Goal: Task Accomplishment & Management: Use online tool/utility

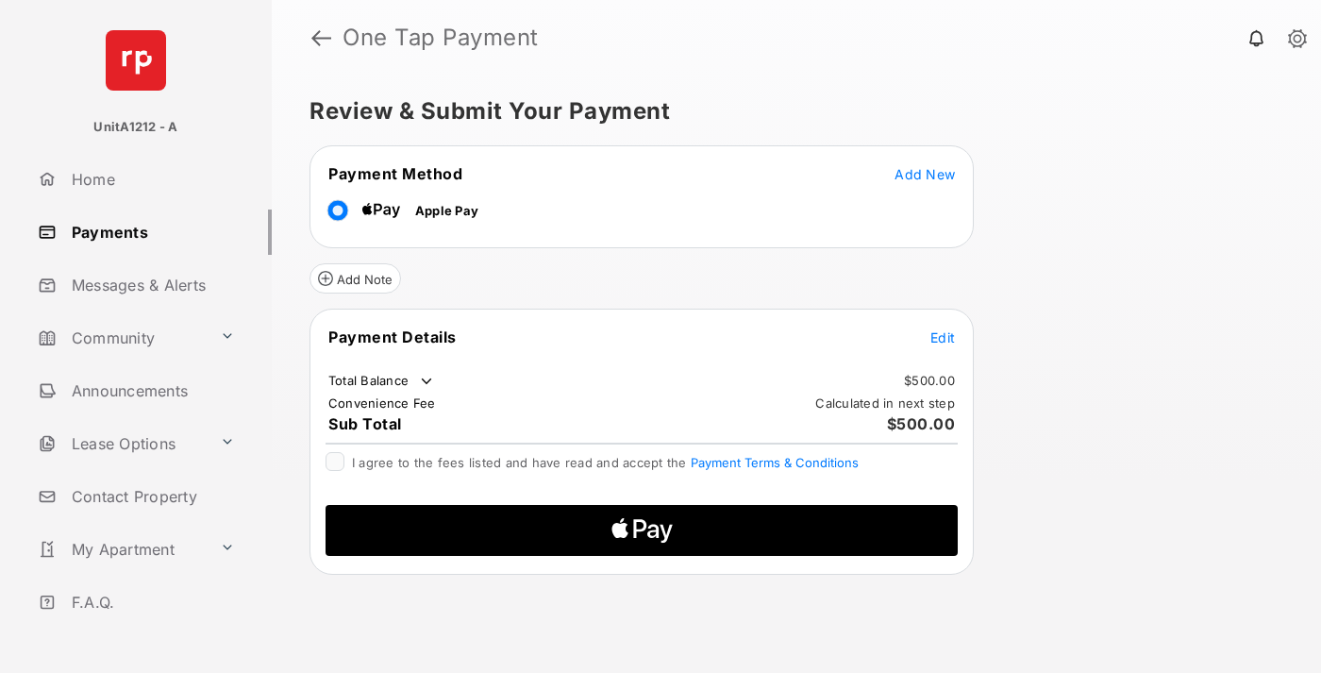
click at [925, 174] on span "Add New" at bounding box center [924, 174] width 60 height 16
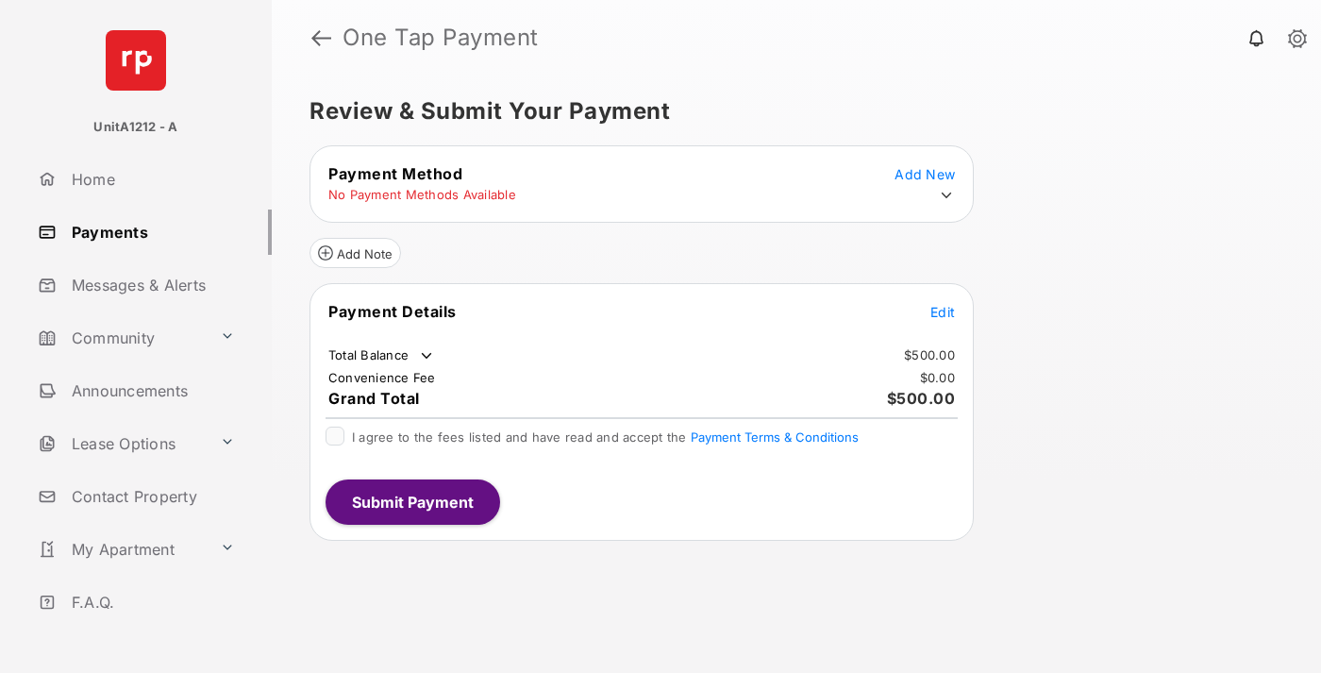
click at [946, 195] on icon at bounding box center [946, 195] width 17 height 17
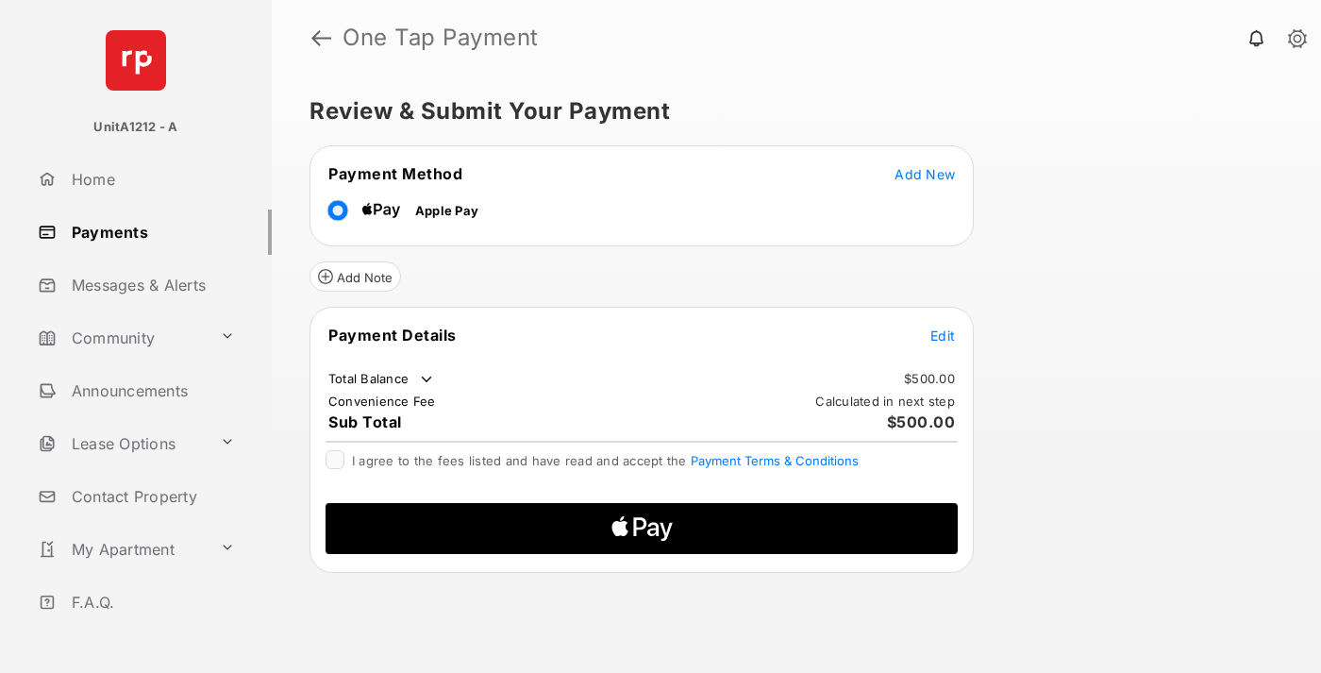
click at [943, 335] on span "Edit" at bounding box center [942, 335] width 25 height 16
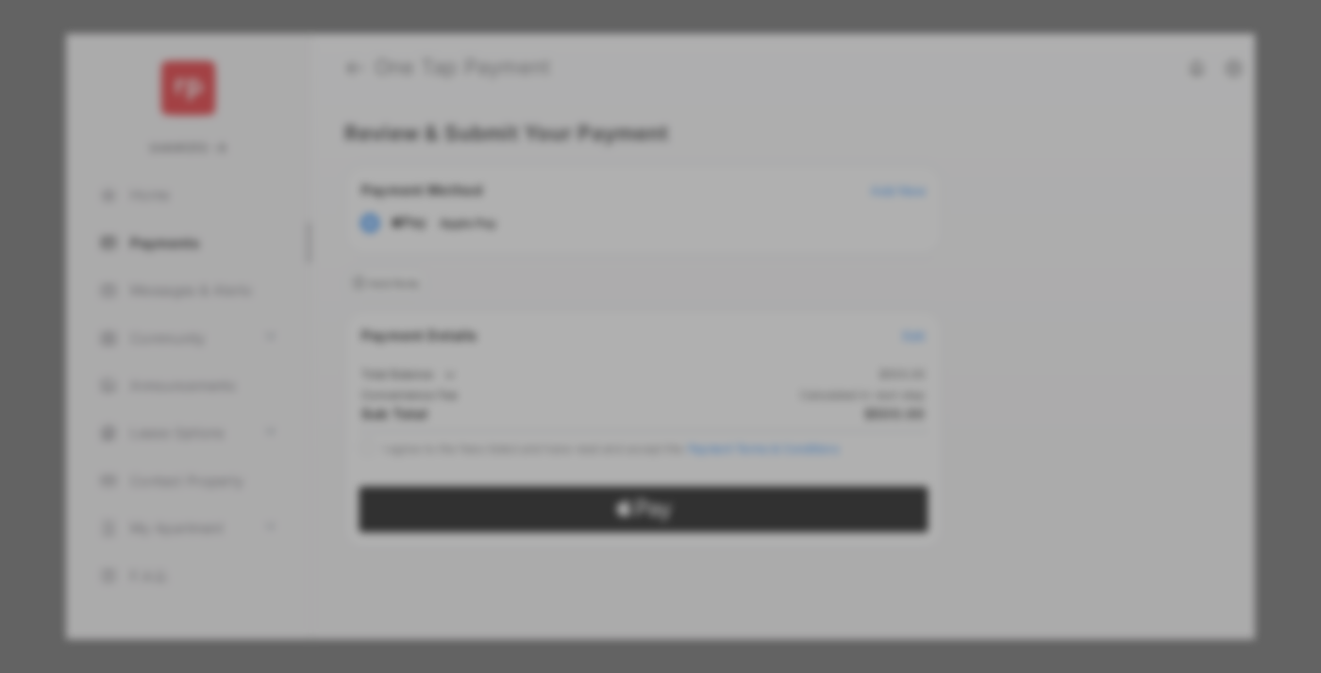
click at [626, 336] on div "Other Amount" at bounding box center [626, 349] width 306 height 32
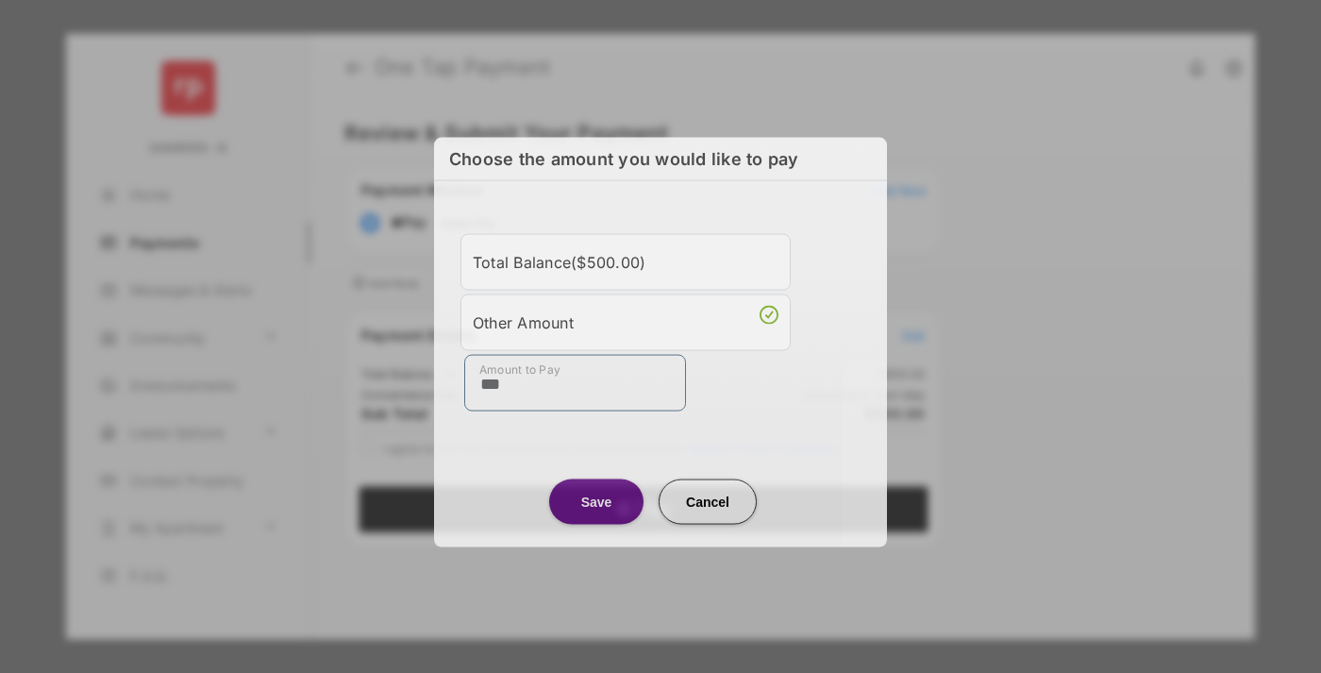
type input "***"
click at [596, 499] on button "Save" at bounding box center [596, 500] width 94 height 45
